Goal: Transaction & Acquisition: Purchase product/service

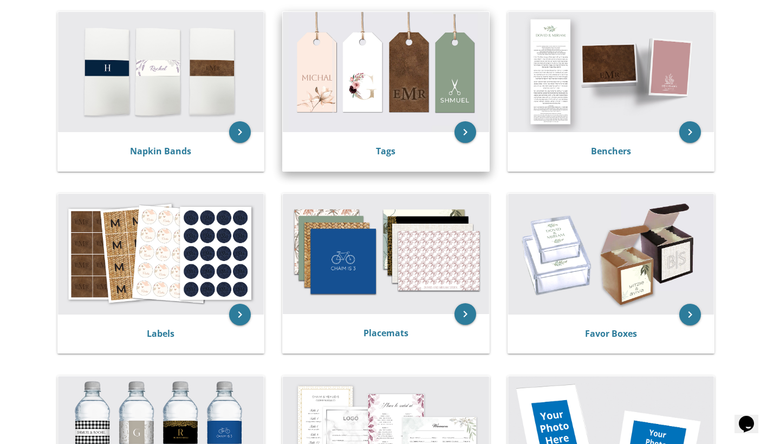
scroll to position [231, 0]
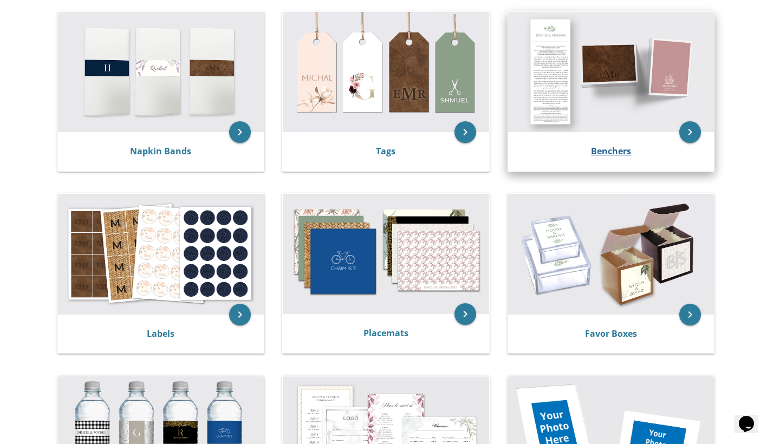
click at [605, 147] on link "Benchers" at bounding box center [611, 151] width 40 height 12
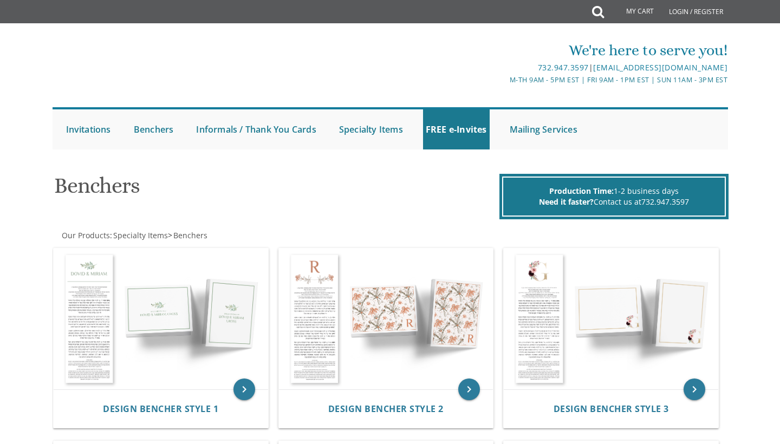
click at [619, 148] on ul "Submit Invitations Weddings Bar Mitzvah Bat Mitzvah Wedding Minis Kiddush Minis…" at bounding box center [391, 128] width 676 height 42
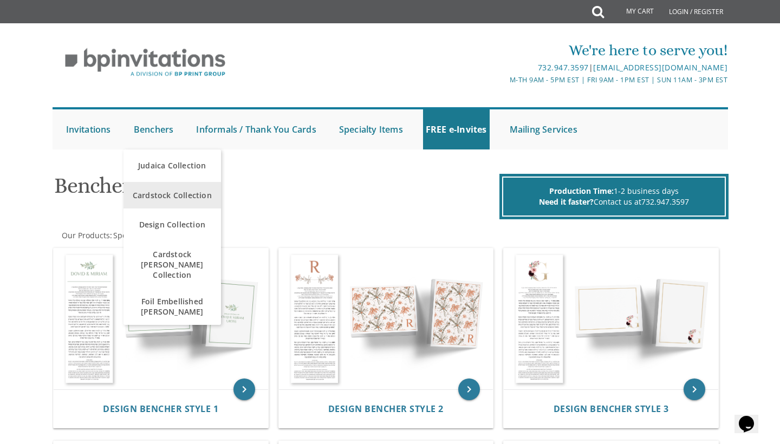
click at [180, 193] on span "Cardstock Collection" at bounding box center [172, 195] width 92 height 21
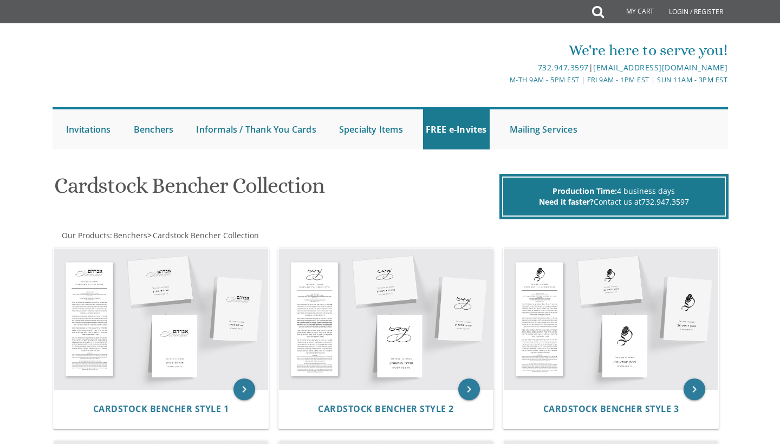
click at [184, 195] on h1 "Cardstock Bencher Collection" at bounding box center [275, 190] width 442 height 32
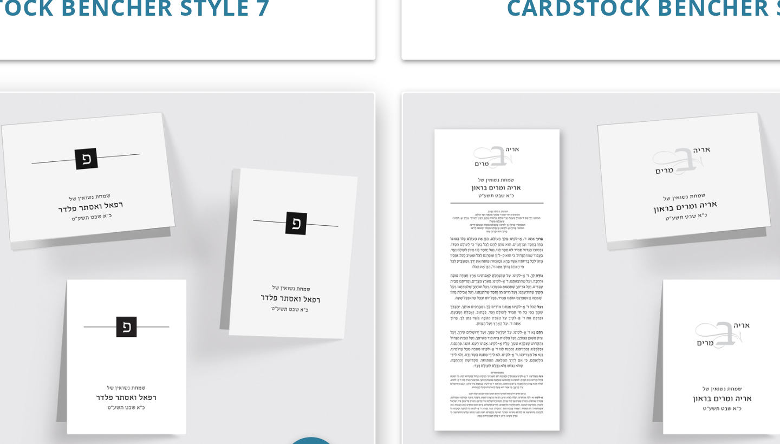
scroll to position [619, 0]
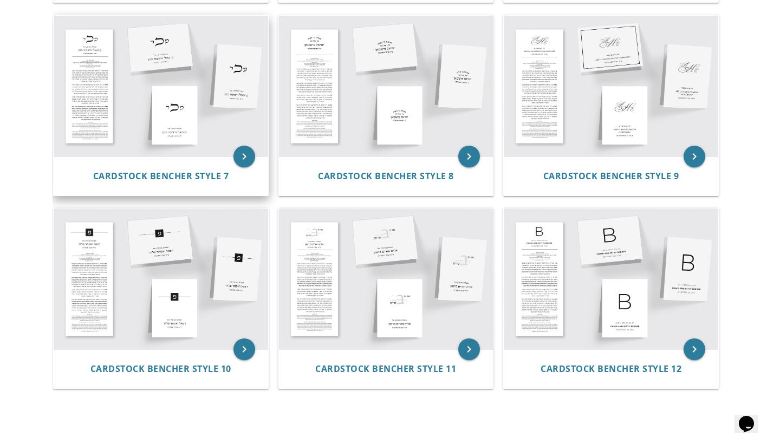
click at [161, 73] on img at bounding box center [161, 86] width 215 height 141
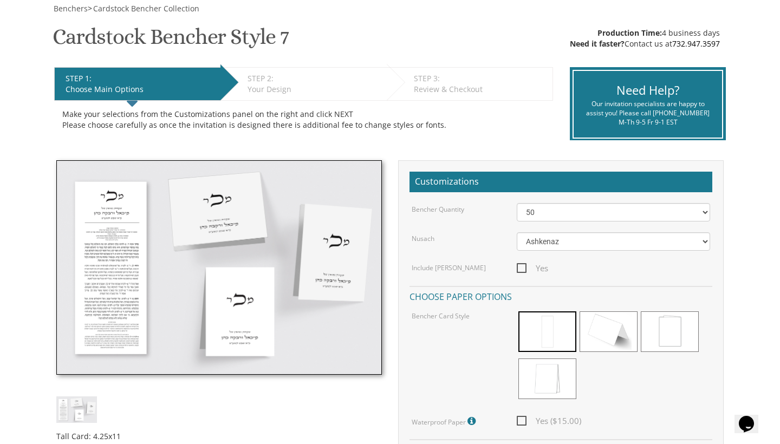
scroll to position [167, 0]
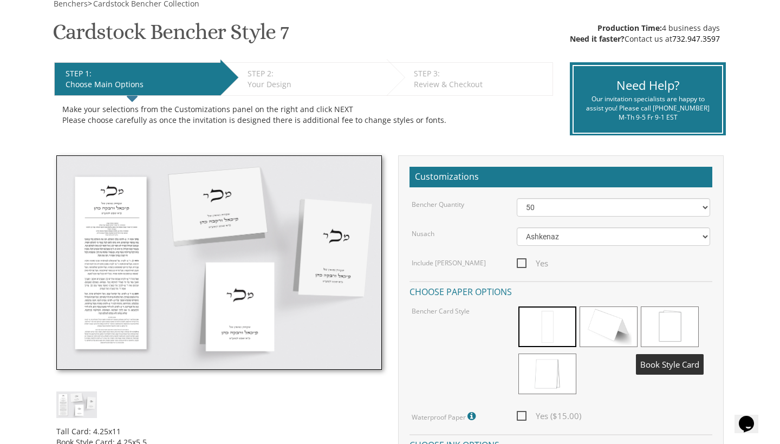
click at [659, 323] on span at bounding box center [670, 327] width 58 height 41
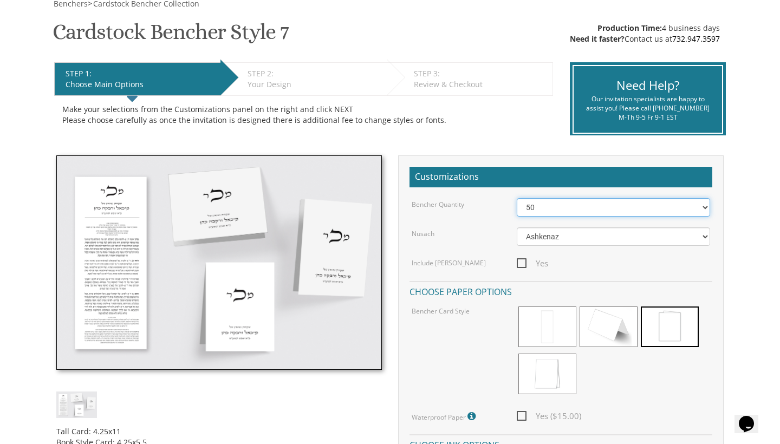
select select "100"
click at [522, 260] on span "Yes" at bounding box center [532, 264] width 31 height 14
click at [522, 260] on input "Yes" at bounding box center [520, 262] width 7 height 7
checkbox input "true"
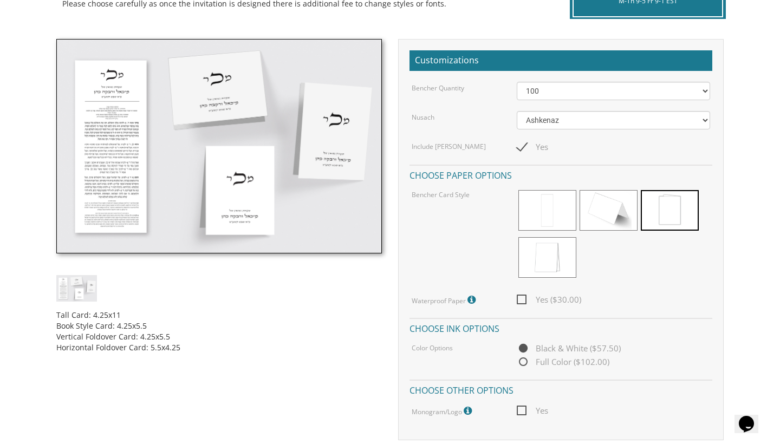
scroll to position [286, 0]
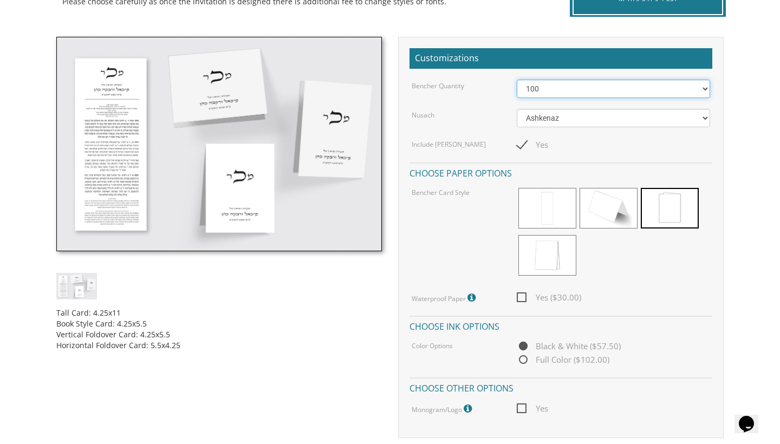
select select "125"
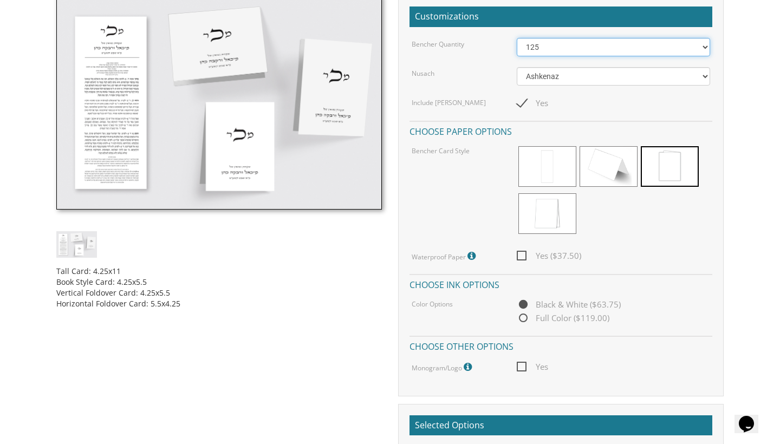
scroll to position [329, 0]
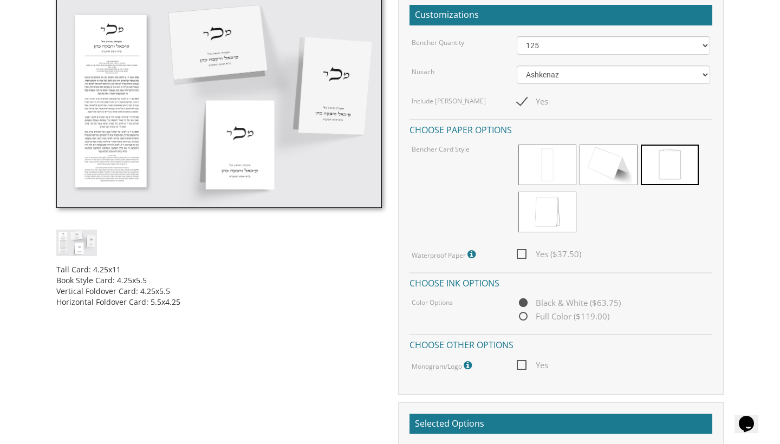
click at [521, 362] on span "Yes" at bounding box center [532, 366] width 31 height 14
click at [521, 362] on input "Yes" at bounding box center [520, 364] width 7 height 7
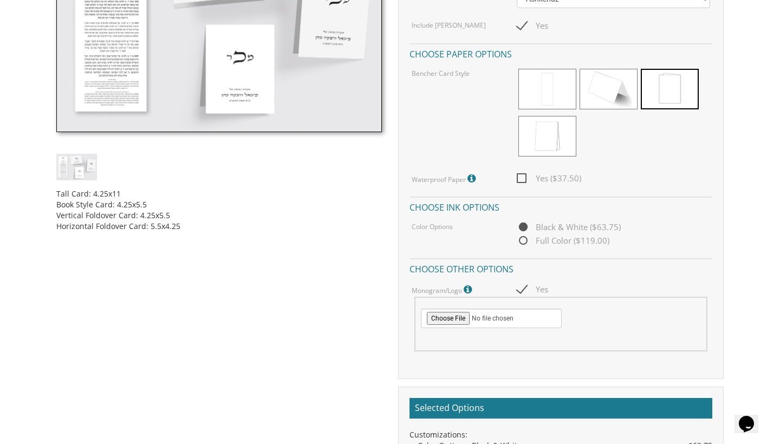
scroll to position [424, 0]
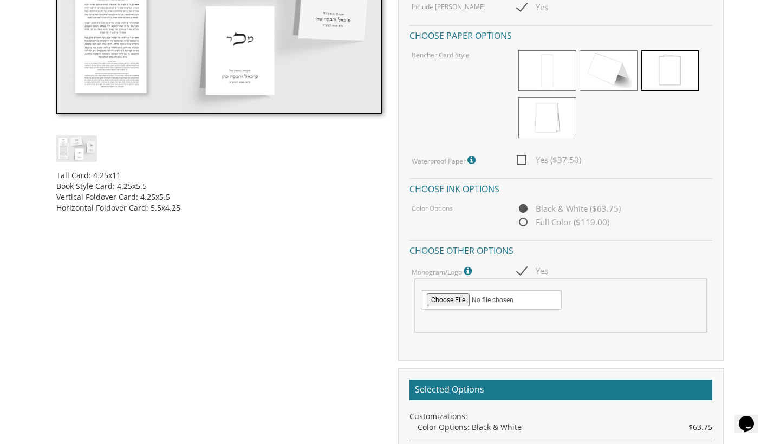
click at [525, 267] on span "Yes" at bounding box center [532, 271] width 31 height 14
click at [524, 267] on input "Yes" at bounding box center [520, 270] width 7 height 7
checkbox input "false"
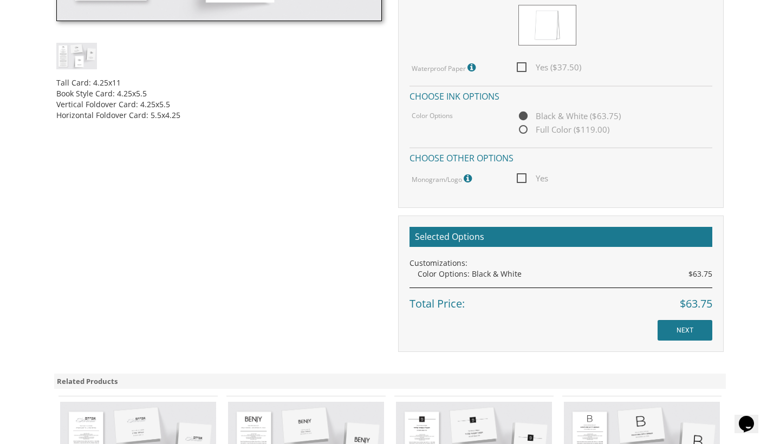
scroll to position [518, 0]
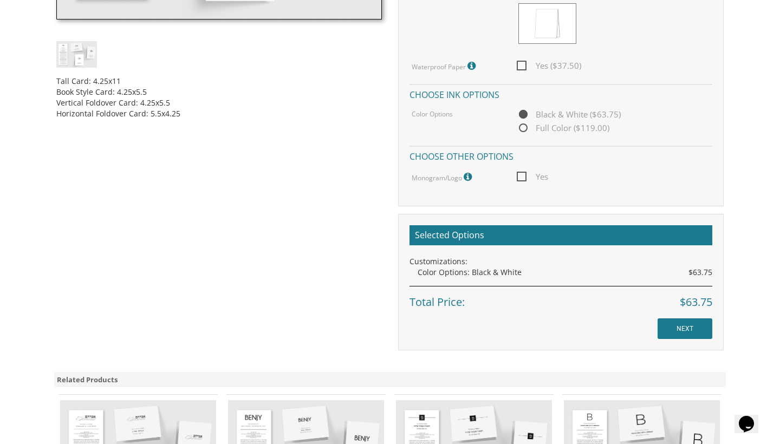
click at [685, 330] on input "NEXT" at bounding box center [685, 329] width 55 height 21
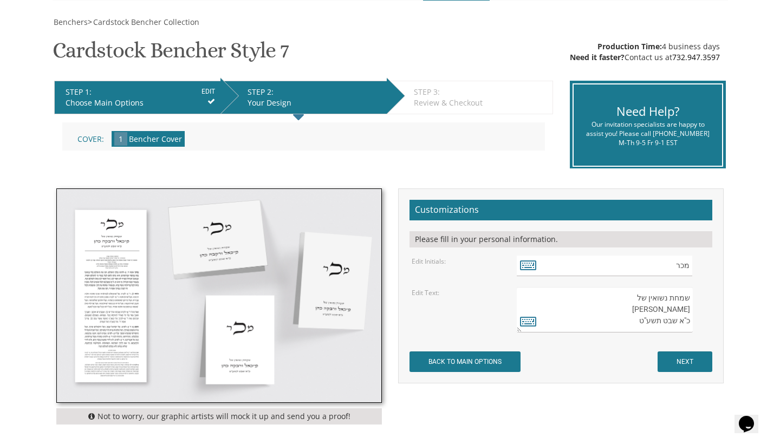
scroll to position [164, 0]
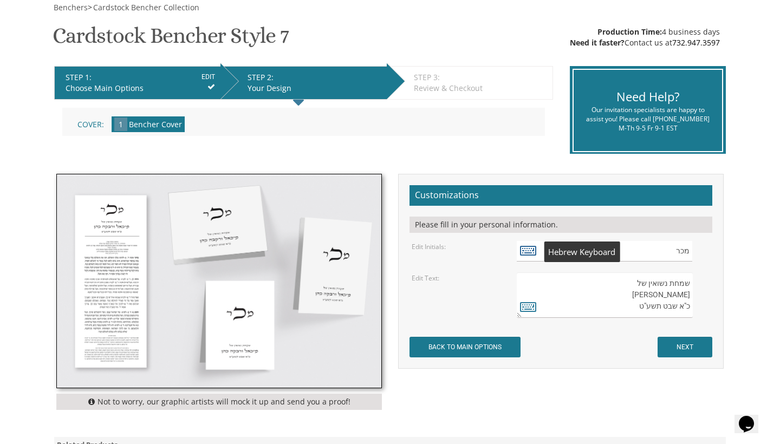
click at [525, 252] on icon at bounding box center [528, 250] width 16 height 15
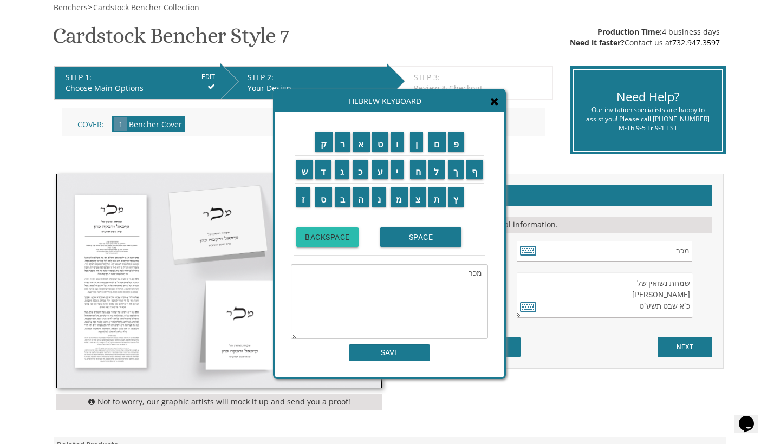
click at [348, 241] on input "BACKSPACE" at bounding box center [327, 238] width 62 height 20
type textarea "מ"
click at [348, 241] on input "BACKSPACE" at bounding box center [327, 238] width 62 height 20
click at [365, 150] on input "א" at bounding box center [361, 142] width 17 height 20
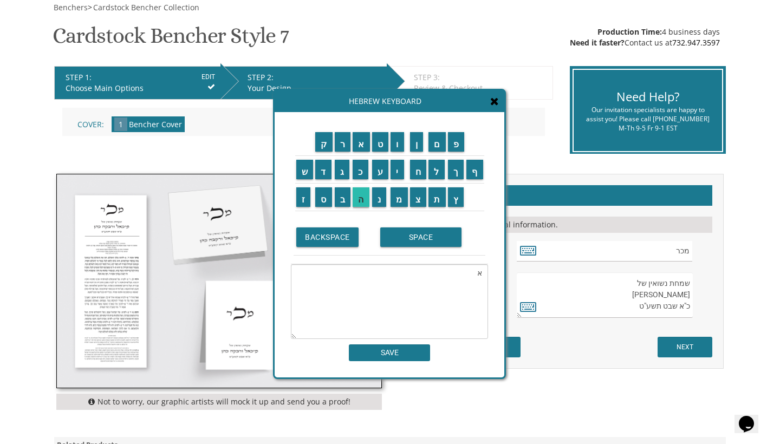
click at [359, 202] on input "ה" at bounding box center [361, 197] width 17 height 20
click at [307, 170] on input "ש" at bounding box center [304, 170] width 17 height 20
type textarea "אהש"
click at [391, 350] on input "SAVE" at bounding box center [389, 353] width 81 height 17
type input "אהש"
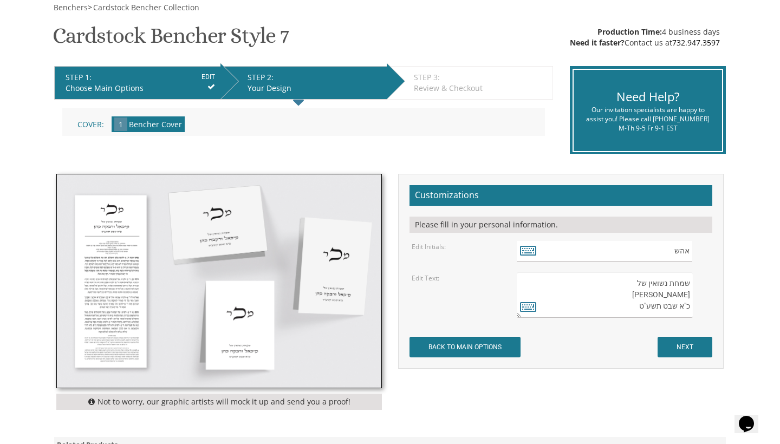
drag, startPoint x: 691, startPoint y: 294, endPoint x: 670, endPoint y: 293, distance: 20.6
click at [670, 293] on textarea "שמחת נשואין של מיכאל ורבקה כהן כ"א שבט תשע"ט" at bounding box center [605, 296] width 176 height 46
click at [532, 306] on icon at bounding box center [528, 306] width 16 height 15
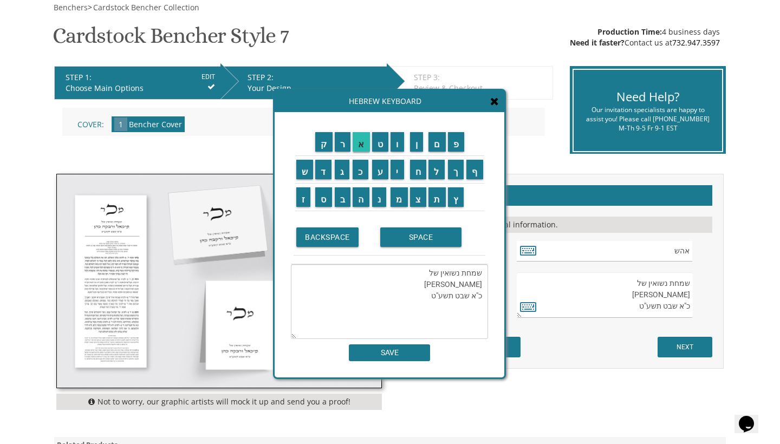
click at [360, 149] on input "א" at bounding box center [361, 142] width 17 height 20
click at [471, 284] on textarea "שמחת נשואין של מיכאל ורבקה כהן כ"א שבט תשע"ט" at bounding box center [389, 301] width 197 height 75
click at [361, 150] on input "א" at bounding box center [361, 142] width 17 height 20
click at [364, 198] on input "ה" at bounding box center [361, 197] width 17 height 20
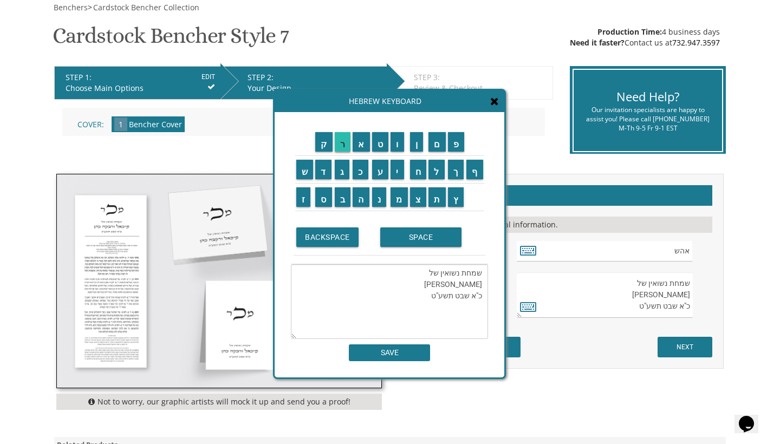
click at [344, 149] on input "ר" at bounding box center [343, 142] width 16 height 20
click at [413, 147] on input "ן" at bounding box center [417, 142] width 14 height 20
click at [321, 176] on input "ד" at bounding box center [323, 170] width 16 height 20
click at [396, 150] on input "ו" at bounding box center [398, 142] width 14 height 20
click at [323, 172] on input "ד" at bounding box center [323, 170] width 16 height 20
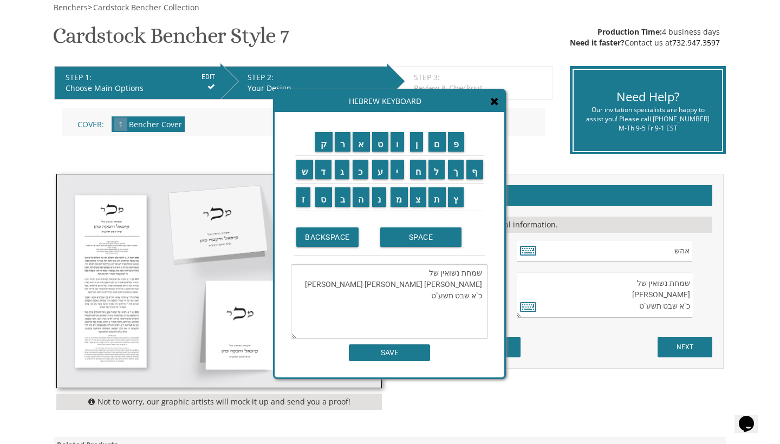
click at [457, 295] on textarea "שמחת נשואין של אהרן דוד מיכאל ורבקה כהן כ"א שבט תשע"ט" at bounding box center [389, 301] width 197 height 75
click at [440, 283] on textarea "שמחת נשואין של אהרן דוד מיכאל ורבקה כהן כ"א שבט תשע"ט" at bounding box center [389, 301] width 197 height 75
click at [400, 141] on input "ו" at bounding box center [398, 142] width 14 height 20
click at [300, 174] on input "ש" at bounding box center [304, 170] width 17 height 20
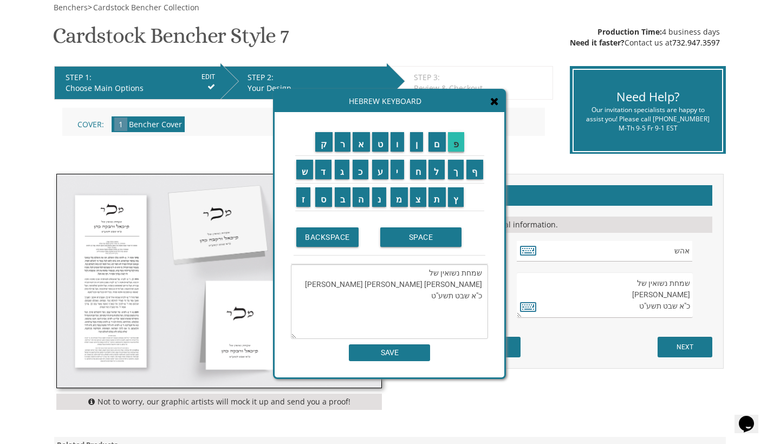
click at [461, 148] on input "פ" at bounding box center [456, 142] width 17 height 20
click at [340, 146] on input "ר" at bounding box center [343, 142] width 16 height 20
click at [361, 202] on input "ה" at bounding box center [361, 197] width 17 height 20
click at [415, 285] on textarea "שמחת נשואין של אהרן דוד ושפרה מיכאל ורבקה כהן כ"א שבט תשע"ט" at bounding box center [389, 301] width 197 height 75
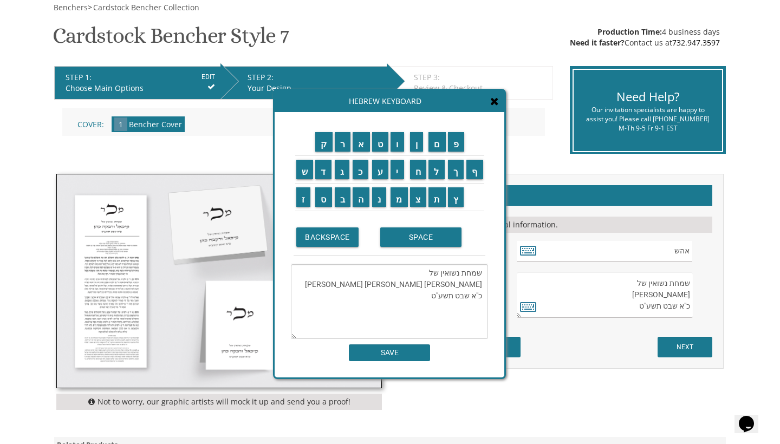
click at [418, 288] on textarea "שמחת נשואין של אהרן דוד ושפרה ורבקה כהן כ"א שבט תשע"ט" at bounding box center [389, 301] width 197 height 75
click at [342, 142] on input "ר" at bounding box center [343, 142] width 16 height 20
click at [364, 196] on input "ה" at bounding box center [361, 197] width 17 height 20
click at [425, 284] on textarea "שמחת נשואין של אהרן דוד ושפרה כהן כ"א שבט תשע"ט" at bounding box center [389, 301] width 197 height 75
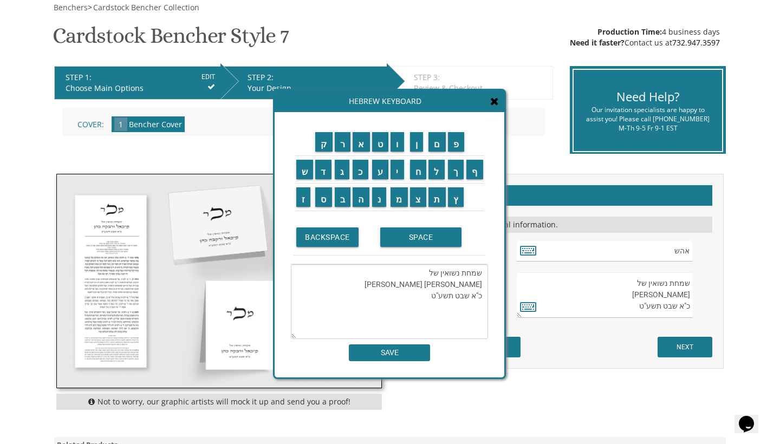
click at [425, 284] on textarea "שמחת נשואין של אהרן דוד ושפרה כהן כ"א שבט תשע"ט" at bounding box center [389, 301] width 197 height 75
click at [357, 202] on input "ה" at bounding box center [361, 197] width 17 height 20
click at [402, 177] on input "י" at bounding box center [398, 170] width 14 height 20
click at [342, 148] on input "ר" at bounding box center [343, 142] width 16 height 20
click at [304, 173] on input "ש" at bounding box center [304, 170] width 17 height 20
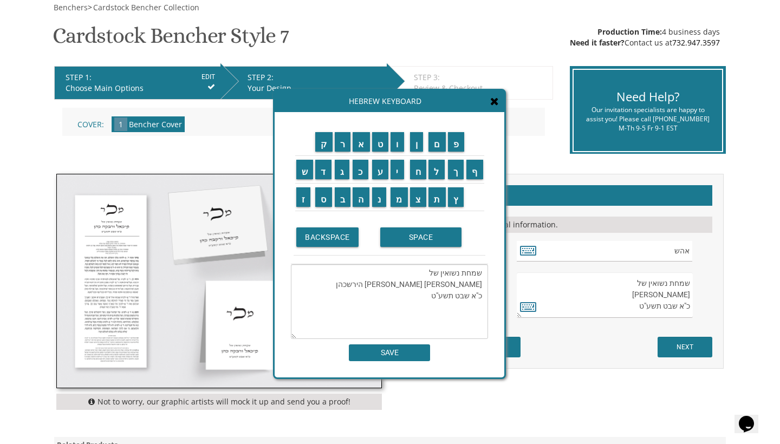
click at [404, 284] on textarea "שמחת נשואין של אהרן דוד ושפרה הירשכהן כ"א שבט תשע"ט" at bounding box center [389, 301] width 197 height 75
click at [408, 286] on textarea "שמחת נשואין של אהרן דוד ושפרה הירשכהן כ"א שבט תשע"ט" at bounding box center [389, 301] width 197 height 75
click at [479, 295] on textarea "שמחת נשואין של אהרן דוד ושפרה הירש כ"א שבט תשע"ט" at bounding box center [389, 301] width 197 height 75
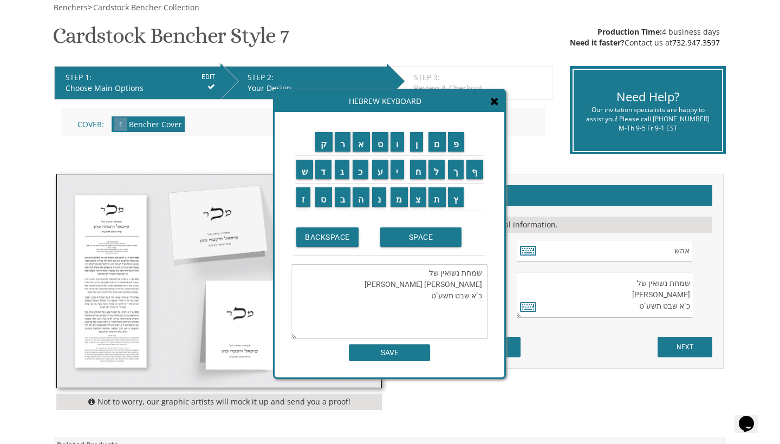
click at [479, 295] on textarea "שמחת נשואין של אהרן דוד ושפרה הירש כ"א שבט תשע"ט" at bounding box center [389, 301] width 197 height 75
click at [480, 295] on textarea "שמחת נשואין של אהרן דוד ושפרה הירש כ"א שבט תשע"ט" at bounding box center [389, 301] width 197 height 75
click at [481, 295] on textarea "שמחת נשואין של אהרן דוד ושפרה הירש כ"א שבט תשע"ט" at bounding box center [389, 301] width 197 height 75
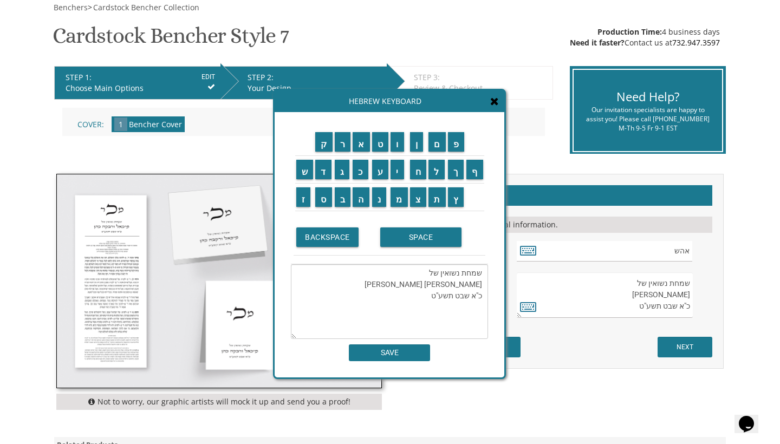
click at [481, 295] on textarea "שמחת נשואין של אהרן דוד ושפרה הירש כ"א שבט תשע"ט" at bounding box center [389, 301] width 197 height 75
click at [379, 149] on input "ט" at bounding box center [380, 142] width 17 height 20
click at [480, 299] on textarea "שמחת נשואין של אהרן דוד ושפרה הירש כ"א שבט תשע"ט" at bounding box center [389, 301] width 197 height 75
click at [381, 148] on input "ט" at bounding box center [380, 142] width 17 height 20
click at [467, 297] on textarea "שמחת נשואין של אהרן דוד ושפרה הירש ט"א שבט תשע"ט" at bounding box center [389, 301] width 197 height 75
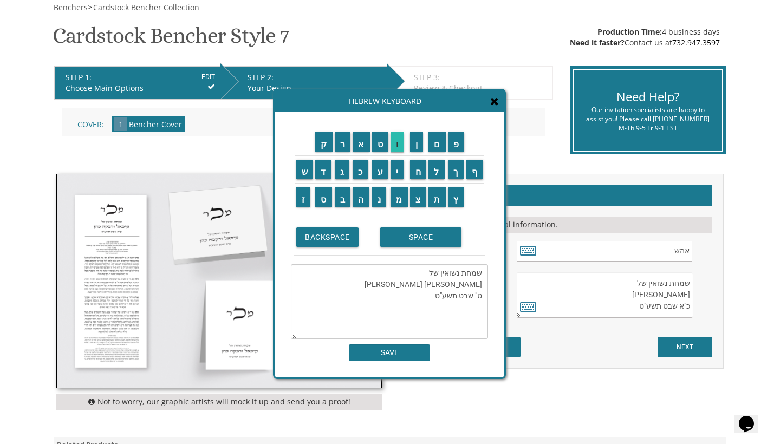
click at [400, 145] on input "ו" at bounding box center [398, 142] width 14 height 20
click at [462, 299] on textarea "שמחת נשואין של אהרן דוד ושפרה הירש ט"ו שבט תשע"ט" at bounding box center [389, 301] width 197 height 75
click at [361, 140] on input "א" at bounding box center [361, 142] width 17 height 20
click at [438, 172] on input "ל" at bounding box center [437, 170] width 16 height 20
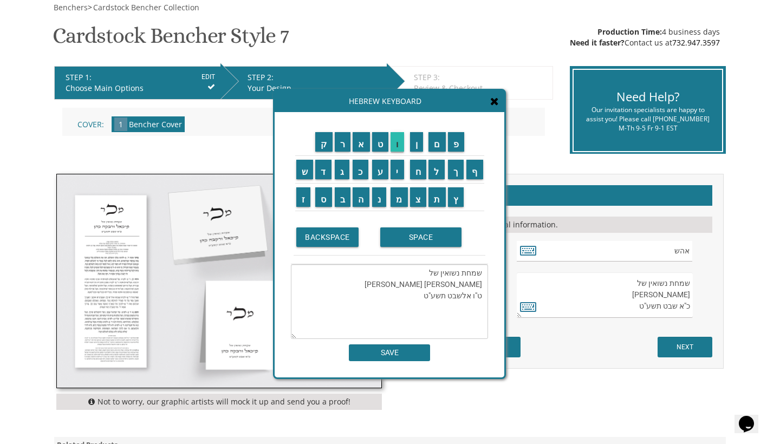
click at [400, 151] on input "ו" at bounding box center [398, 142] width 14 height 20
click at [432, 171] on input "ל" at bounding box center [437, 170] width 16 height 20
click at [454, 308] on textarea "שמחת נשואין של אהרן דוד ושפרה הירש ט"ו אלול תשע"ט" at bounding box center [389, 301] width 197 height 75
click at [441, 295] on textarea "שמחת נשואין של אהרן דוד ושפרה הירש ט"ו אלול תשע"ט" at bounding box center [389, 301] width 197 height 75
click at [430, 295] on textarea "שמחת נשואין של אהרן דוד ושפרה הירש ט"ו אלול תשע"ט" at bounding box center [389, 301] width 197 height 75
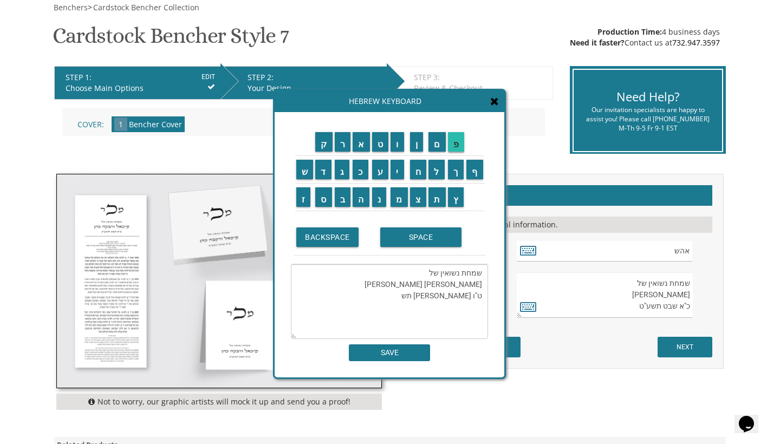
click at [453, 143] on input "פ" at bounding box center [456, 142] width 17 height 20
click at [474, 295] on textarea "שמחת נשואין של אהרן דוד ושפרה הירש "ו אלול תשפ'" at bounding box center [389, 301] width 197 height 75
click at [483, 296] on textarea "שמחת נשואין של אהרן דוד ושפרה הירש "ו אלול תשפ'" at bounding box center [389, 301] width 197 height 75
click at [378, 146] on input "ט" at bounding box center [380, 142] width 17 height 20
click at [438, 294] on textarea "שמחת נשואין של אהרן דוד ושפרה הירש ט"ו אלול תשפ'" at bounding box center [389, 301] width 197 height 75
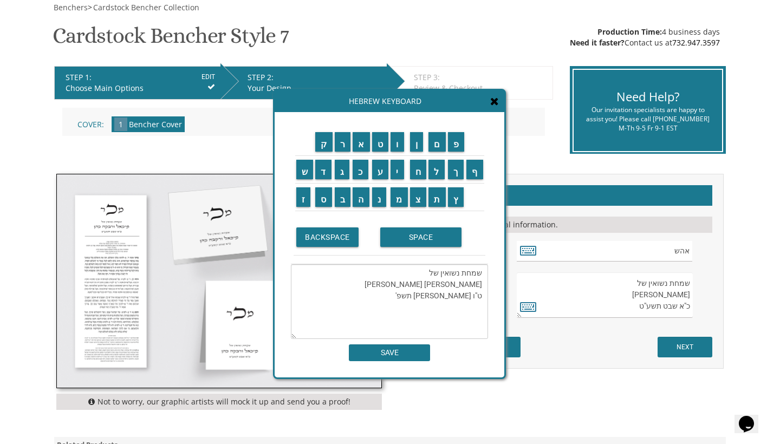
click at [436, 293] on textarea "שמחת נשואין של אהרן דוד ושפרה הירש ט"ו אלול תשפ'" at bounding box center [389, 301] width 197 height 75
click at [436, 296] on textarea "שמחת נשואין של אהרן דוד ושפרה הירש ט"ו אלול תשפ'" at bounding box center [389, 301] width 197 height 75
click at [434, 296] on textarea "שמחת נשואין של אהרן דוד ושפרה הירש ט"ו אלול תשפ'" at bounding box center [389, 301] width 197 height 75
click at [359, 206] on input "ה" at bounding box center [361, 197] width 17 height 20
type textarea "שמחת נשואין של אהרן דוד ושפרה הירש ט"ו אלול תשפ"ה"
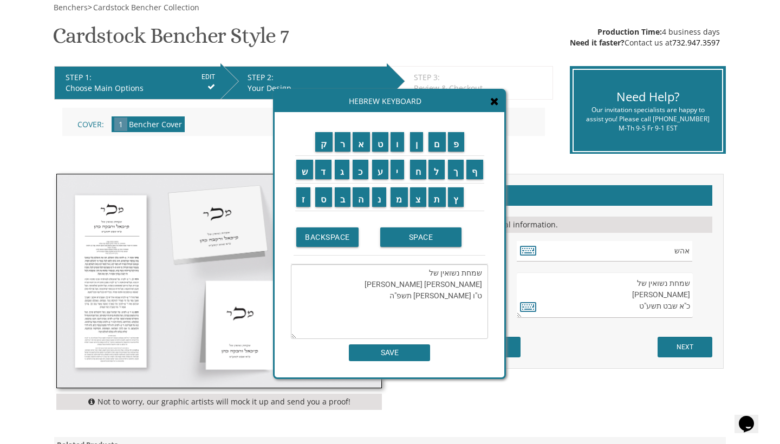
click at [386, 358] on input "SAVE" at bounding box center [389, 353] width 81 height 17
type textarea "שמחת נשואין של אהרן דוד ושפרה הירש ט"ו אלול תשפ"ה"
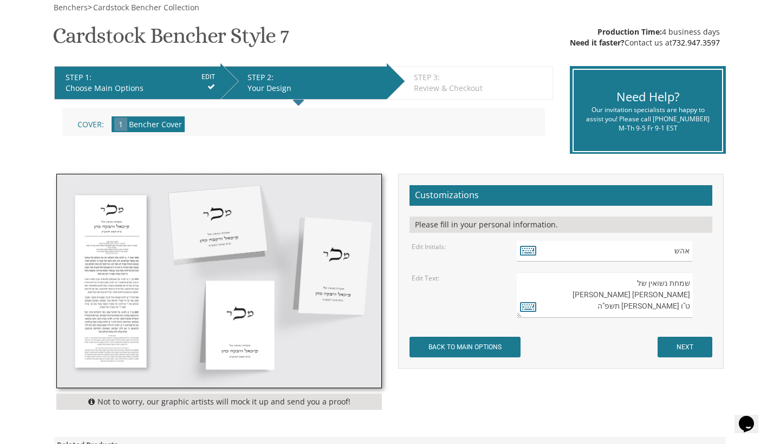
click at [670, 348] on input "NEXT" at bounding box center [685, 347] width 55 height 21
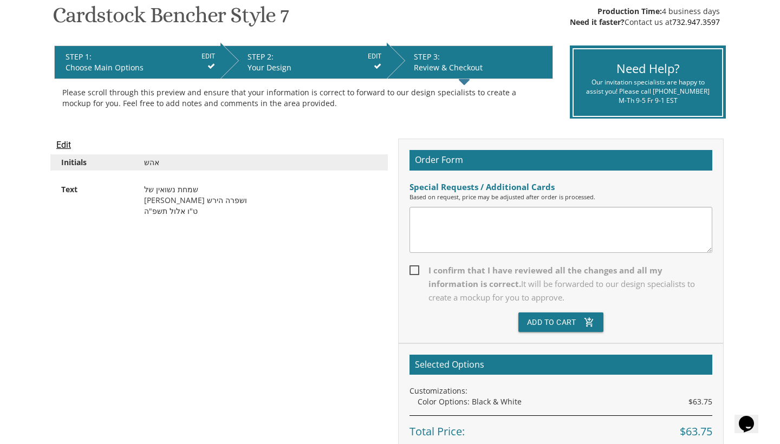
scroll to position [171, 0]
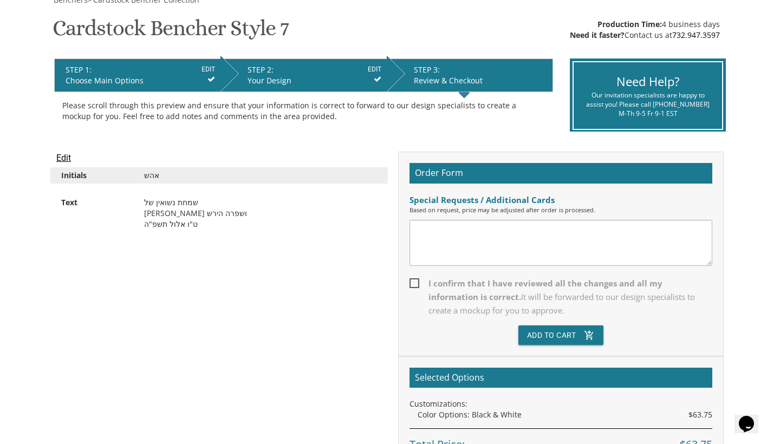
click at [417, 283] on span "I confirm that I have reviewed all the changes and all my information is correc…" at bounding box center [561, 297] width 303 height 41
click at [417, 283] on input "I confirm that I have reviewed all the changes and all my information is correc…" at bounding box center [413, 282] width 7 height 7
checkbox input "true"
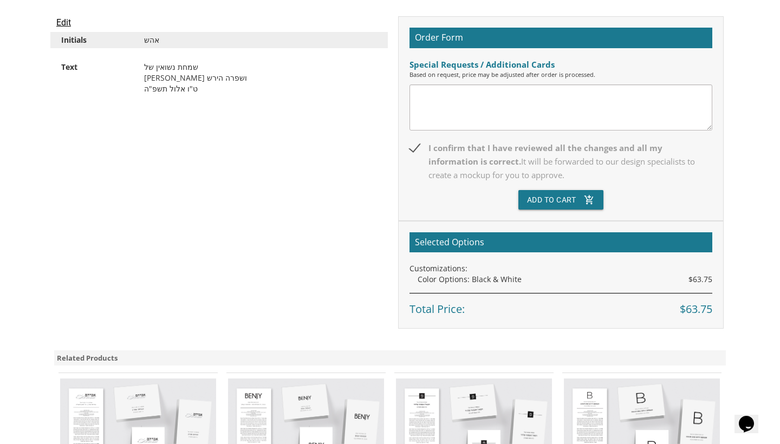
scroll to position [353, 0]
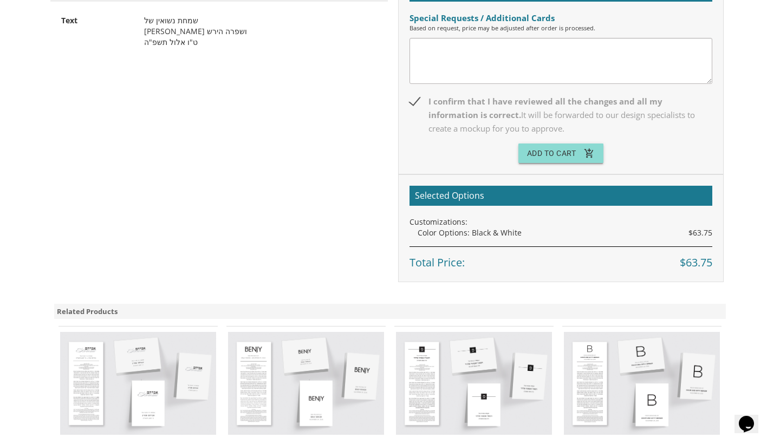
click at [592, 154] on icon "add_shopping_cart" at bounding box center [589, 154] width 11 height 20
